Goal: Use online tool/utility: Use online tool/utility

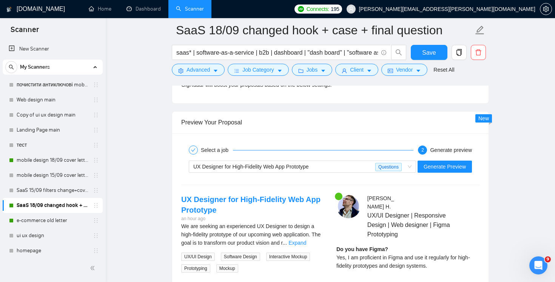
scroll to position [1464, 0]
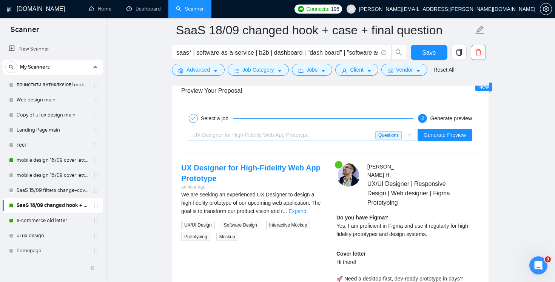
click at [359, 135] on div "UX Designer for High-Fidelity Web App Prototype" at bounding box center [284, 134] width 182 height 11
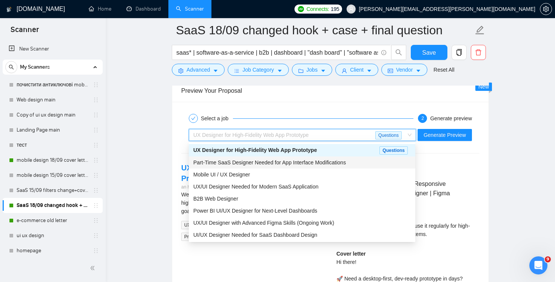
click at [356, 165] on div "Part-Time SaaS Designer Needed for App Interface Modifications" at bounding box center [301, 162] width 217 height 8
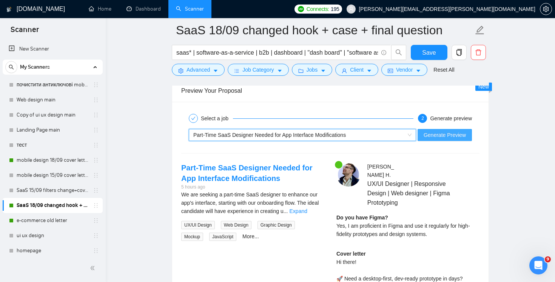
click at [443, 136] on span "Generate Preview" at bounding box center [444, 135] width 42 height 8
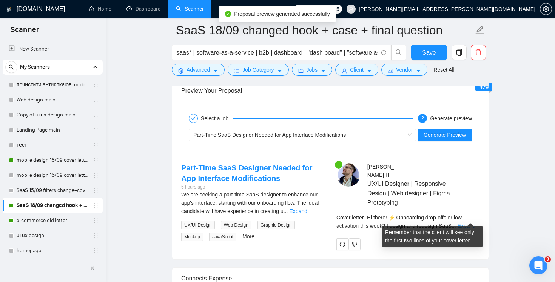
click at [467, 223] on link "Expand" at bounding box center [466, 226] width 18 height 6
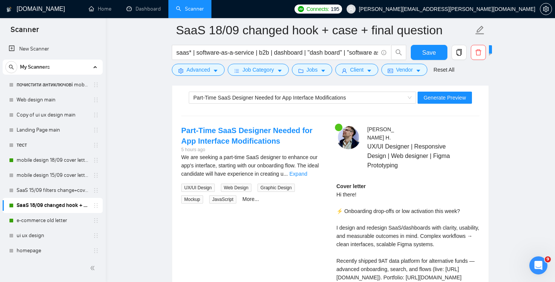
scroll to position [1484, 0]
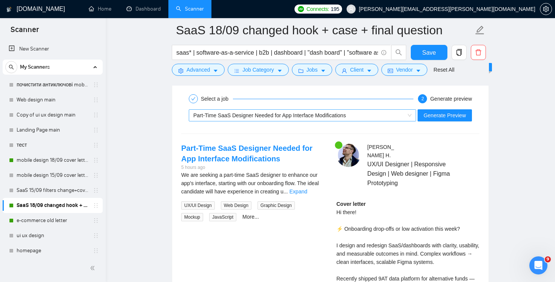
click at [324, 116] on span "Part-Time SaaS Designer Needed for App Interface Modifications" at bounding box center [269, 115] width 152 height 6
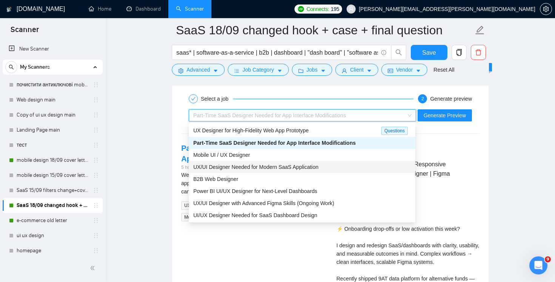
click at [328, 167] on div "UX/UI Designer Needed for Modern SaaS Application" at bounding box center [301, 167] width 217 height 8
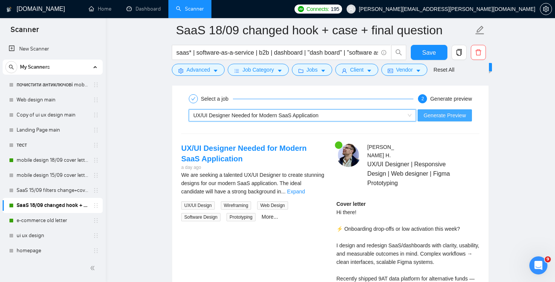
click at [435, 118] on span "Generate Preview" at bounding box center [444, 115] width 42 height 8
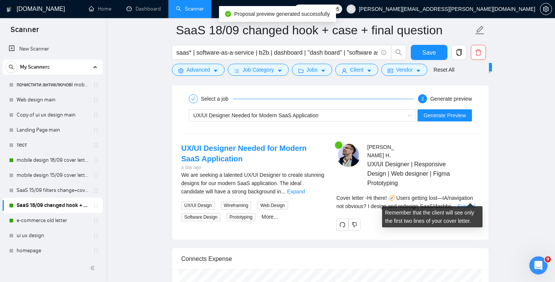
click at [465, 203] on link "Expand" at bounding box center [466, 206] width 18 height 6
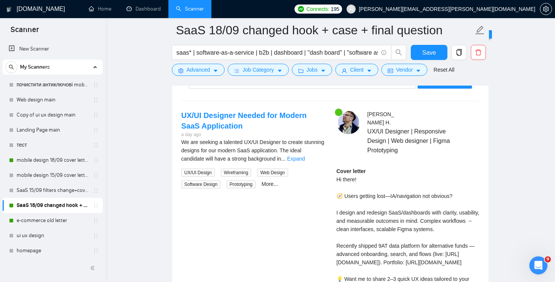
scroll to position [1520, 0]
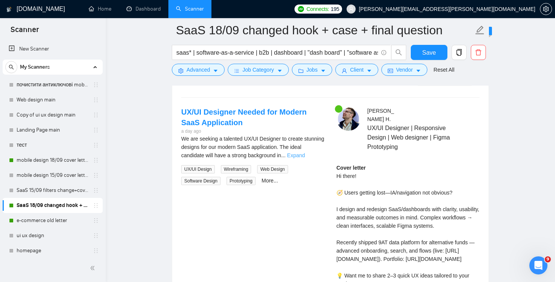
click at [304, 156] on link "Expand" at bounding box center [296, 155] width 18 height 6
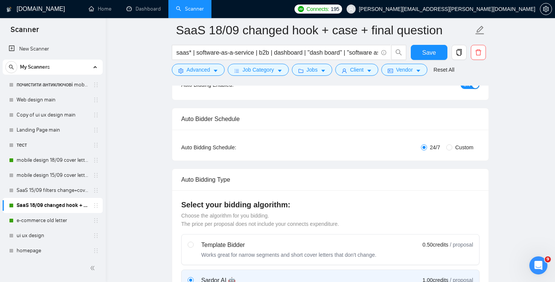
scroll to position [0, 0]
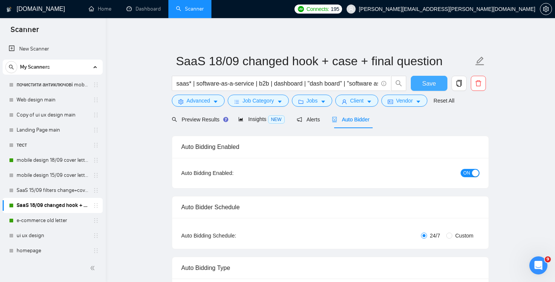
click at [427, 83] on span "Save" at bounding box center [429, 83] width 14 height 9
